Goal: Information Seeking & Learning: Learn about a topic

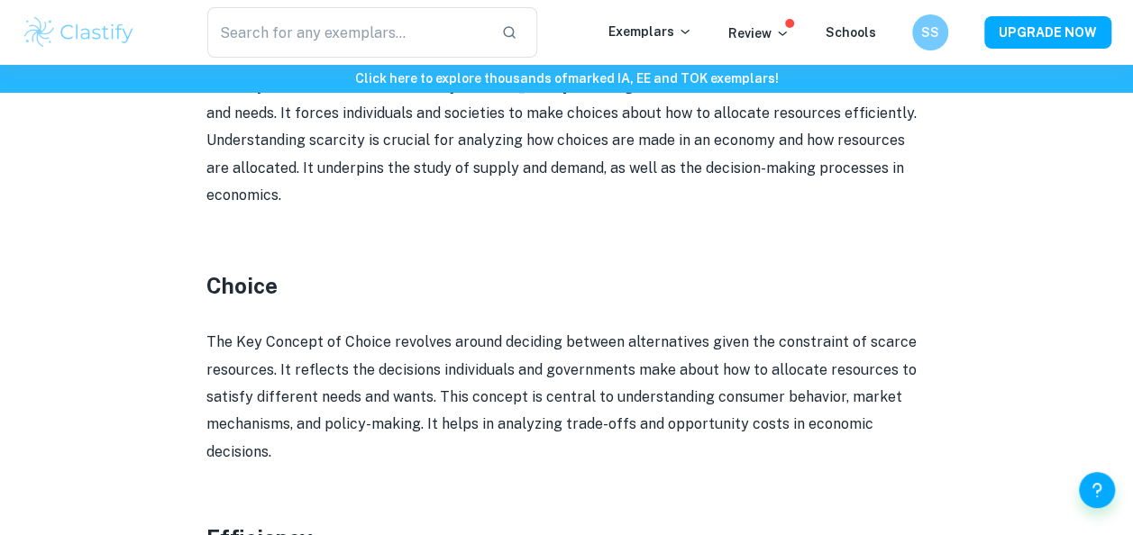
scroll to position [1223, 0]
